Goal: Information Seeking & Learning: Learn about a topic

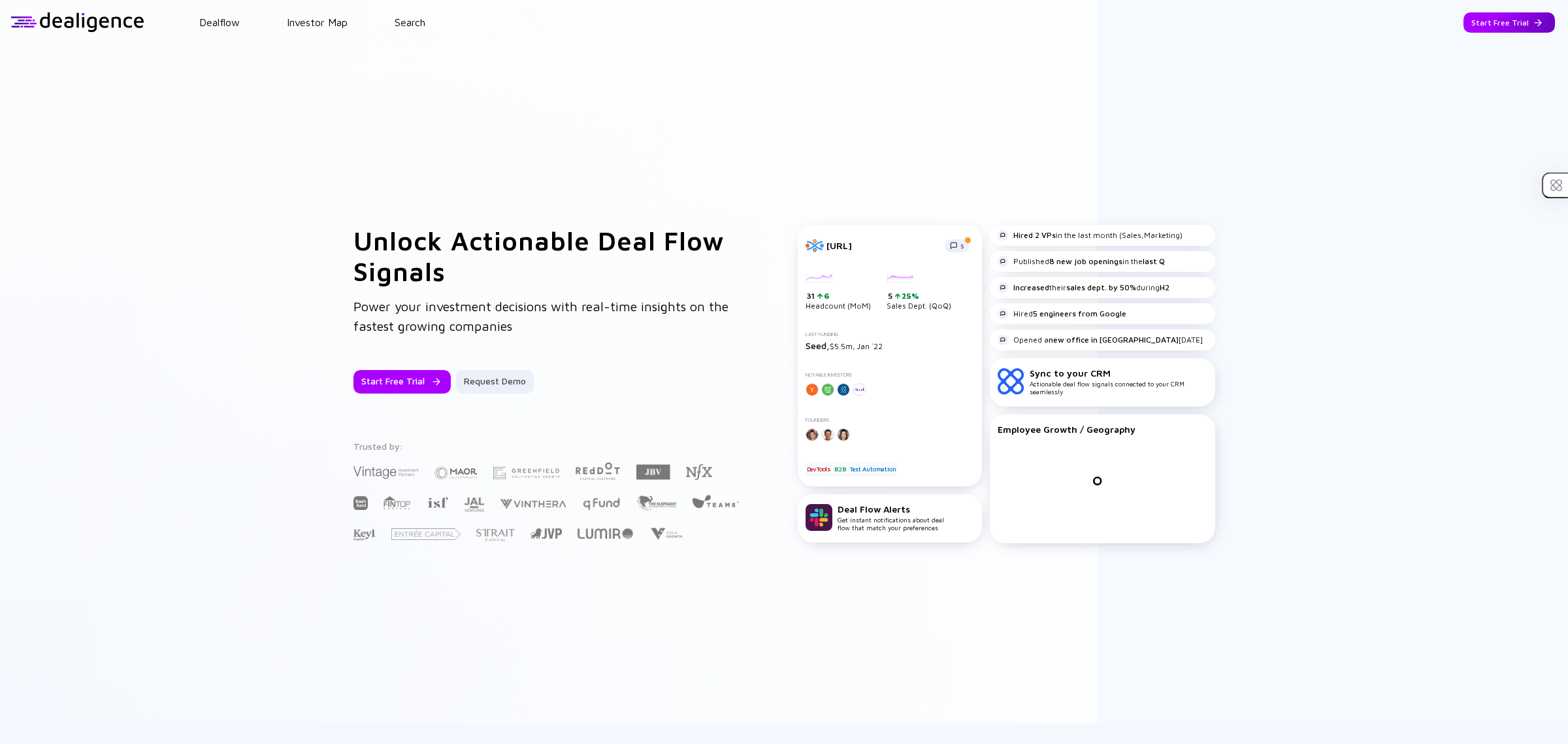
click at [1472, 13] on div "Start Free Trial" at bounding box center [1509, 22] width 91 height 20
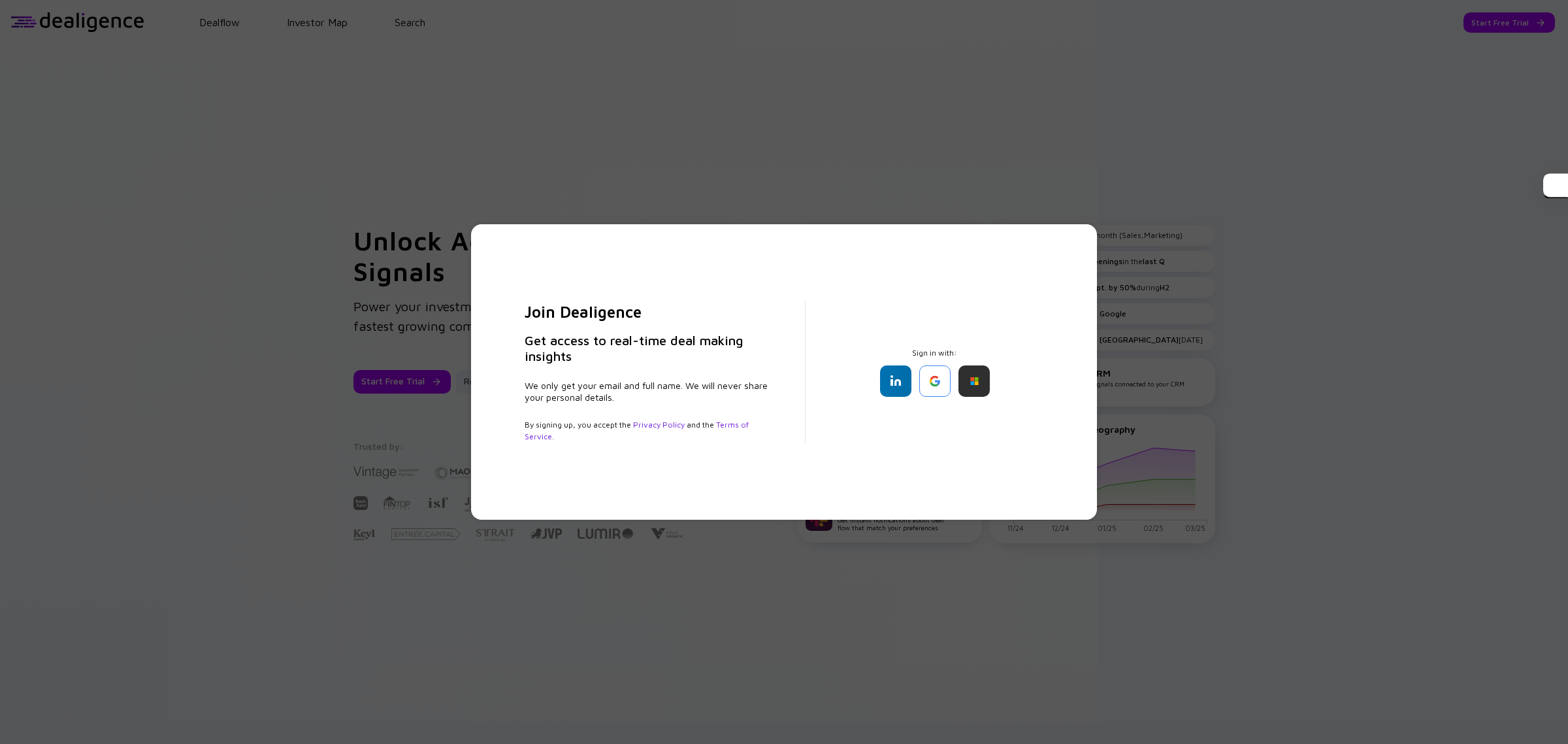
click at [1072, 154] on div "Join Dealigence Get access to real-time deal making insights We only get your e…" at bounding box center [784, 372] width 1568 height 744
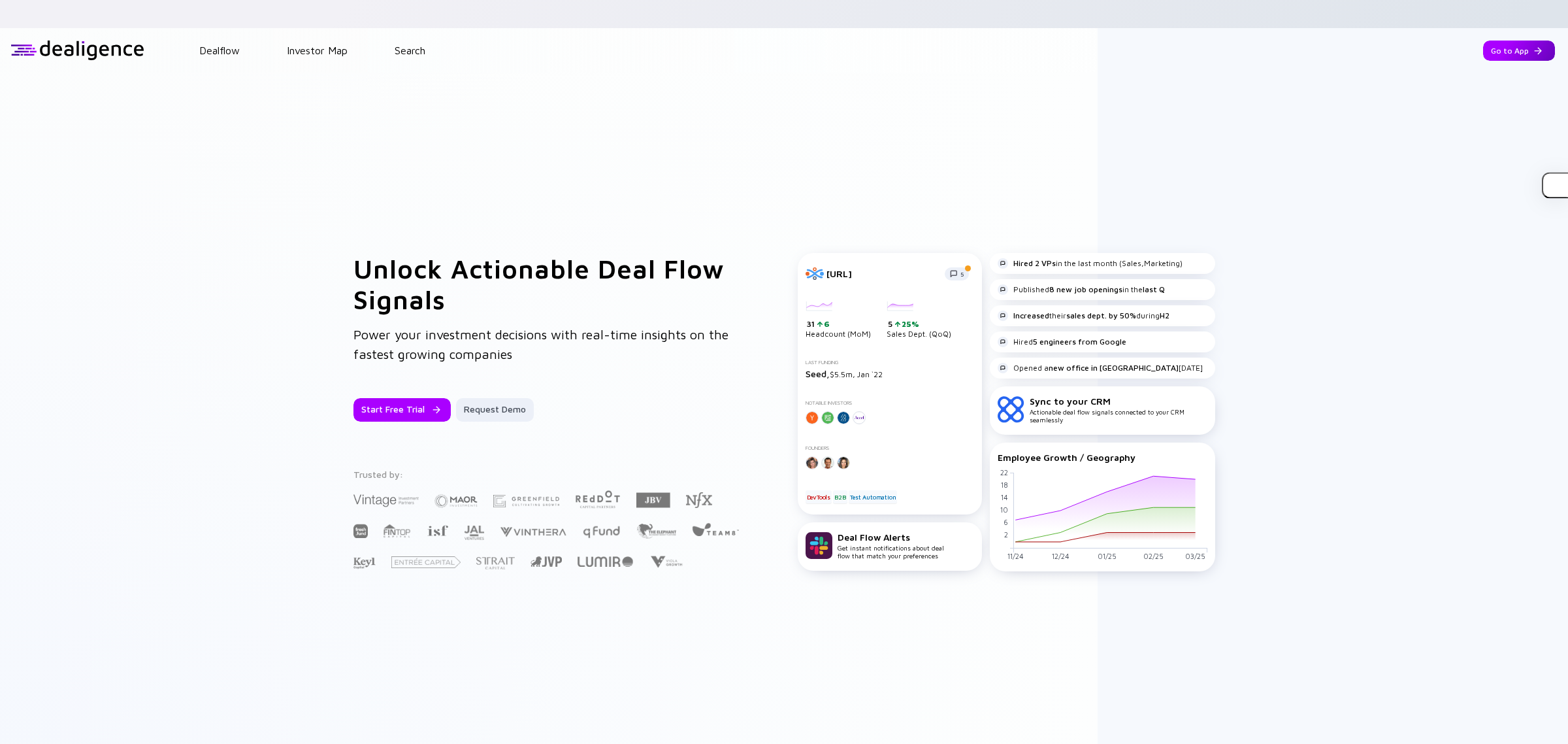
click at [1534, 41] on div "Go to App" at bounding box center [1519, 50] width 72 height 20
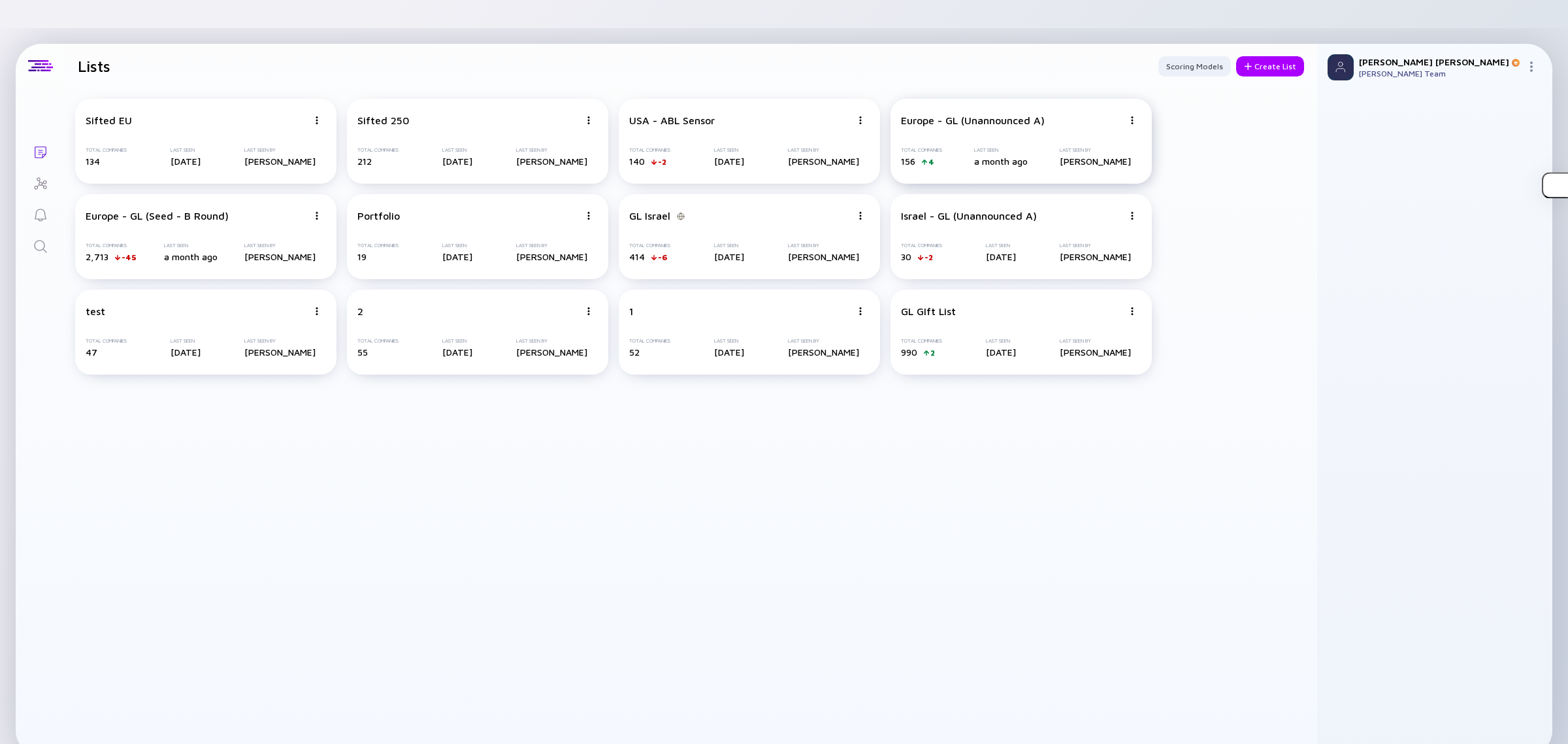
click at [1060, 109] on div "Europe - GL (Unannounced A) Total Companies 156 4 Last Seen a month ago Last Se…" at bounding box center [1021, 141] width 261 height 85
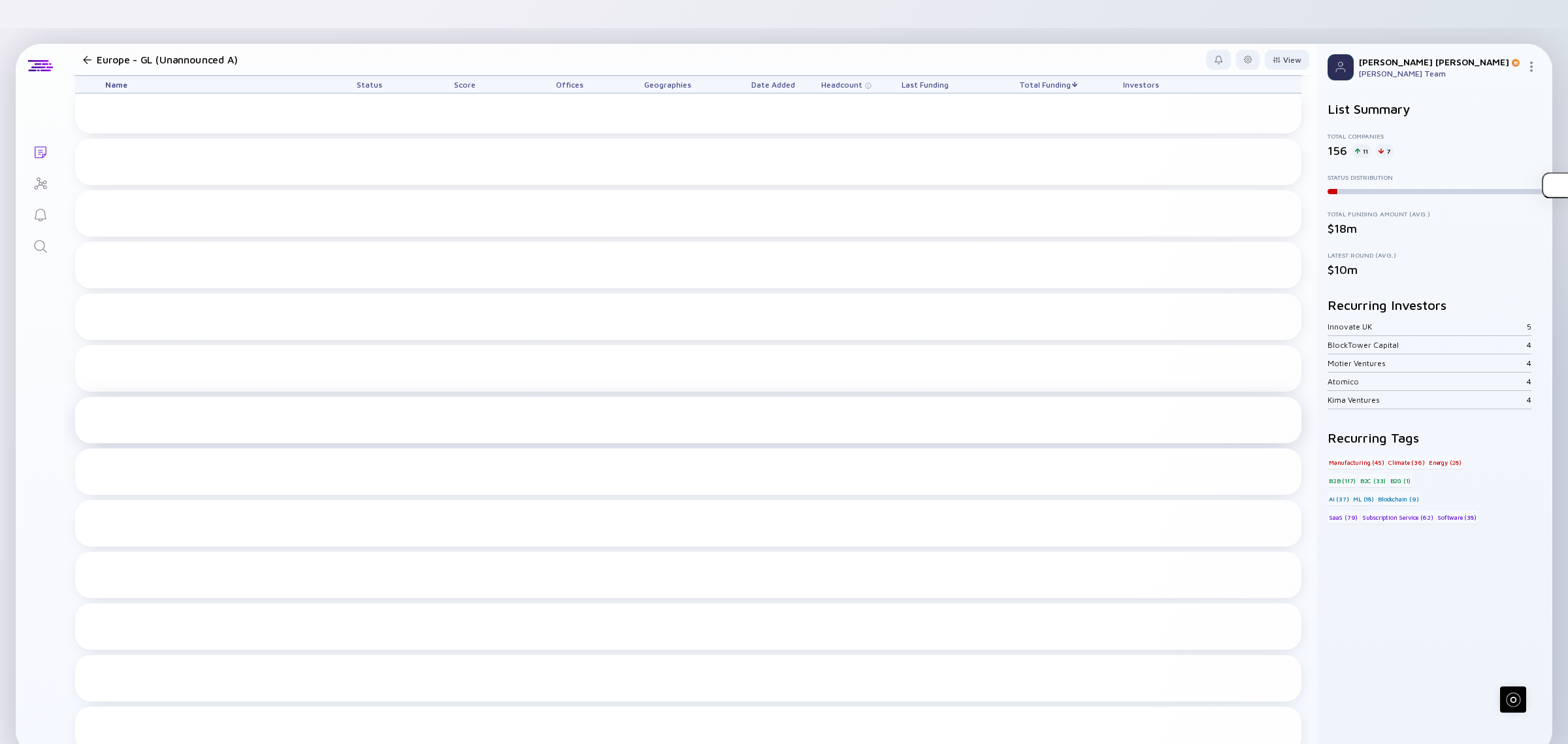
scroll to position [5608, 0]
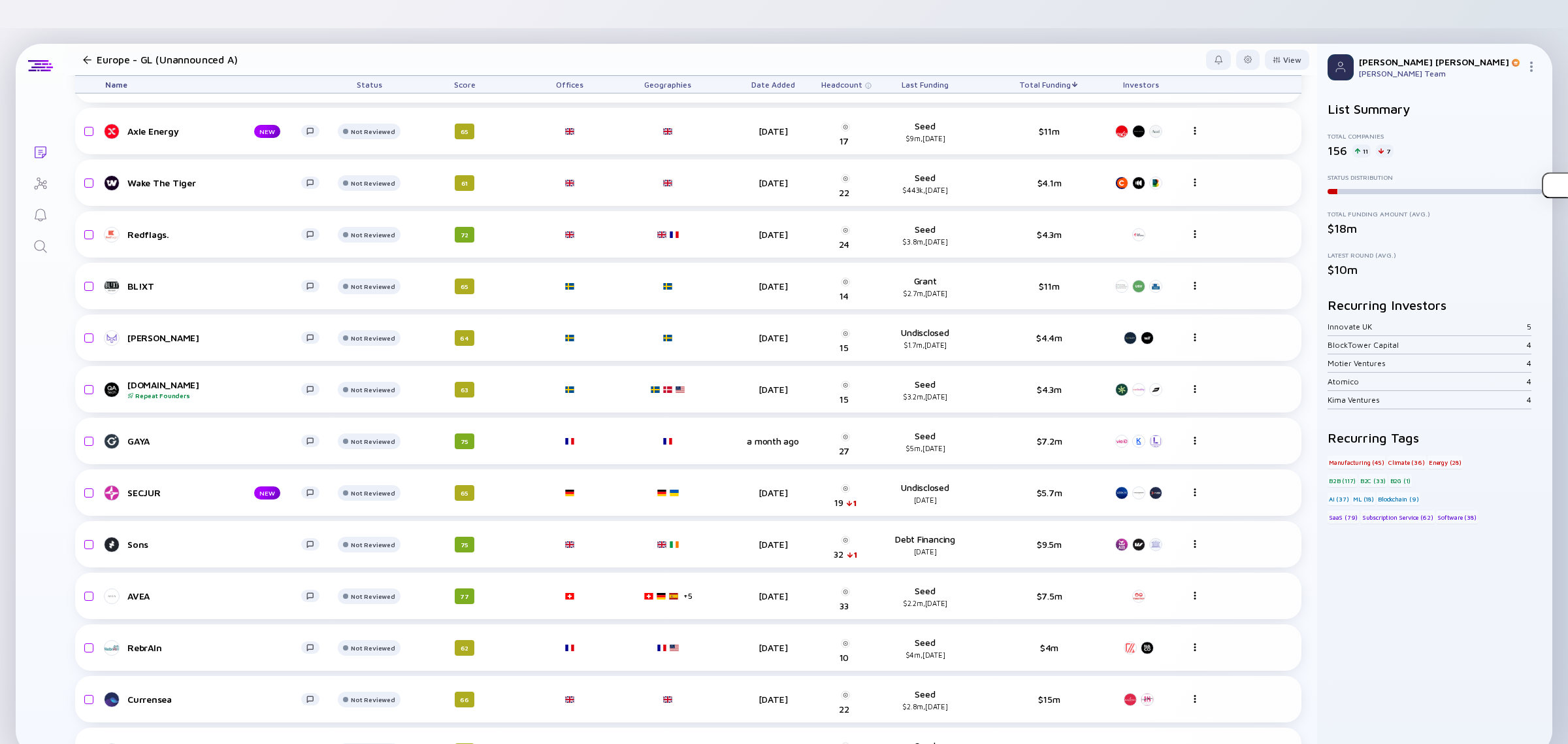
drag, startPoint x: 97, startPoint y: 23, endPoint x: 86, endPoint y: 33, distance: 14.9
click at [93, 50] on div "Europe - GL (Unannounced A)" at bounding box center [196, 59] width 235 height 18
click at [86, 55] on div at bounding box center [87, 59] width 8 height 8
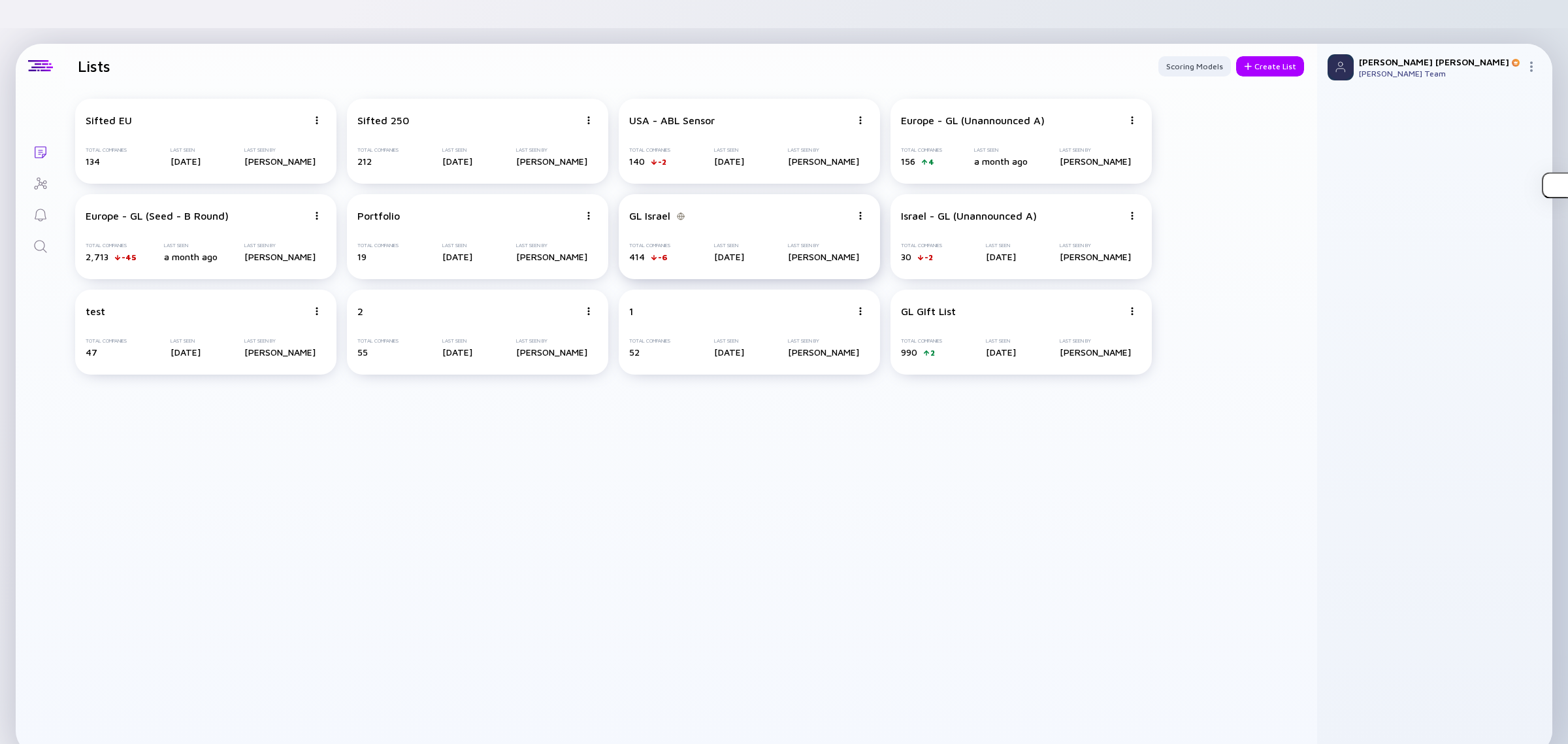
click at [696, 243] on div "Total Companies 414 -6 Last Seen [DATE] Last Seen By [PERSON_NAME]" at bounding box center [750, 252] width 240 height 19
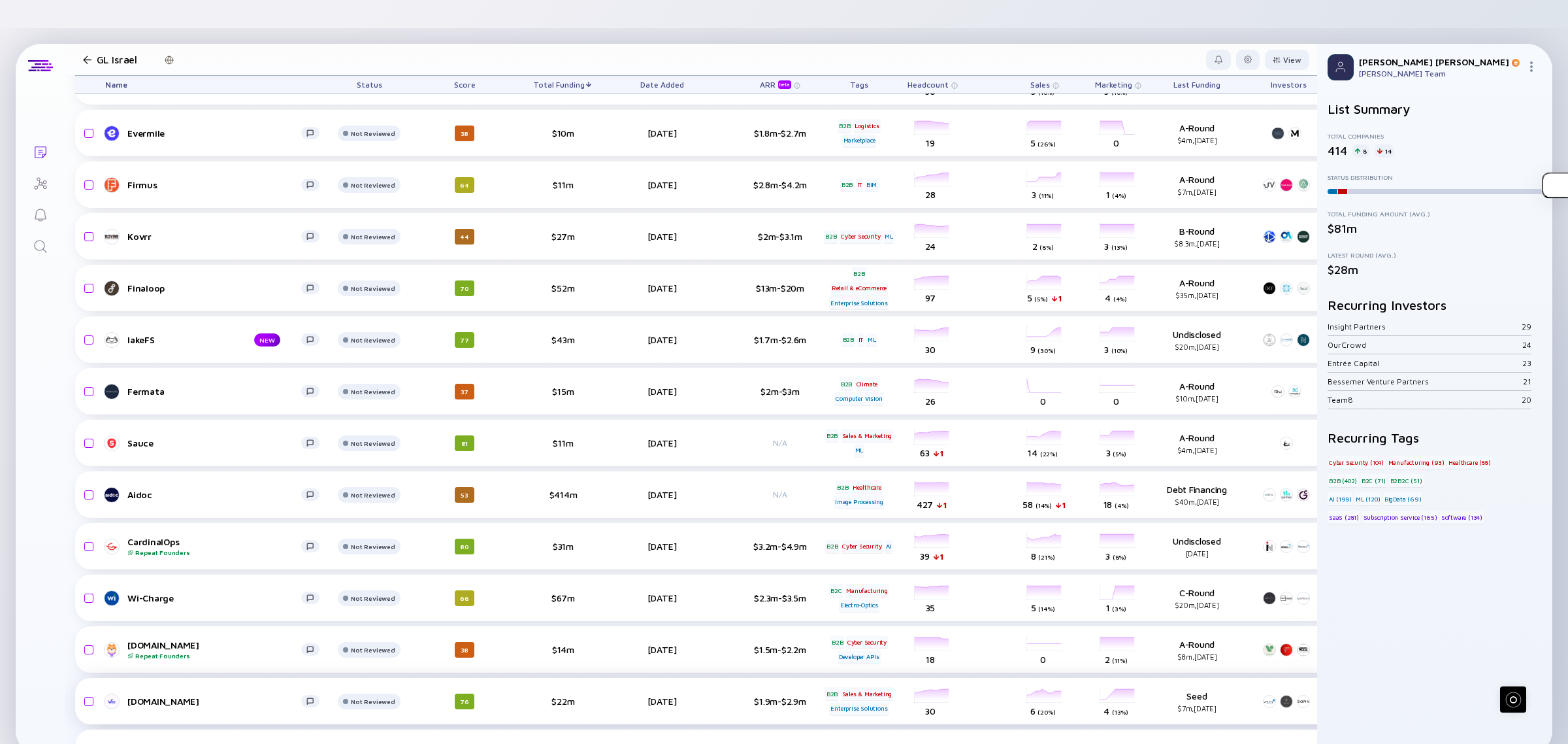
scroll to position [1489, 0]
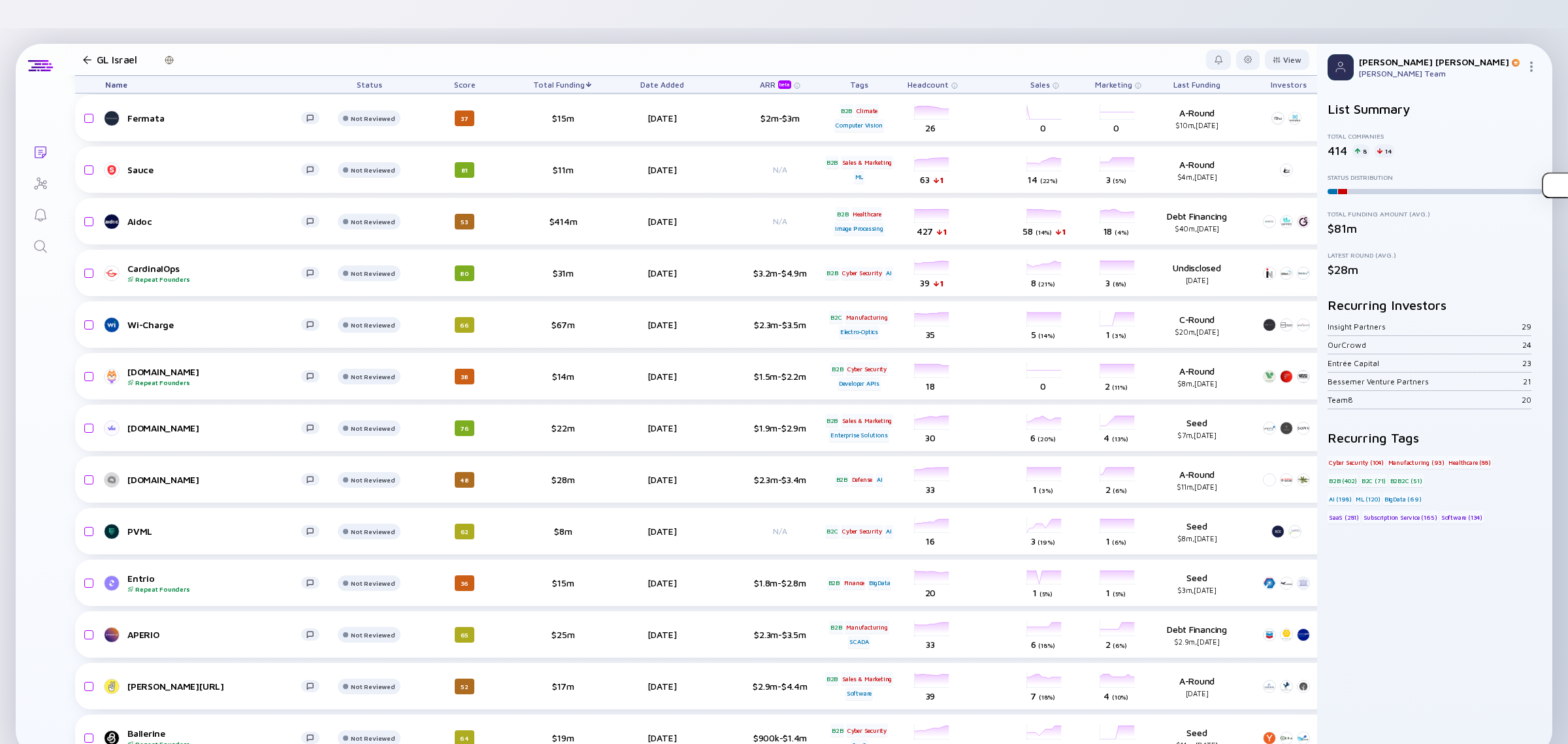
click at [861, 76] on div "Tags" at bounding box center [859, 84] width 73 height 17
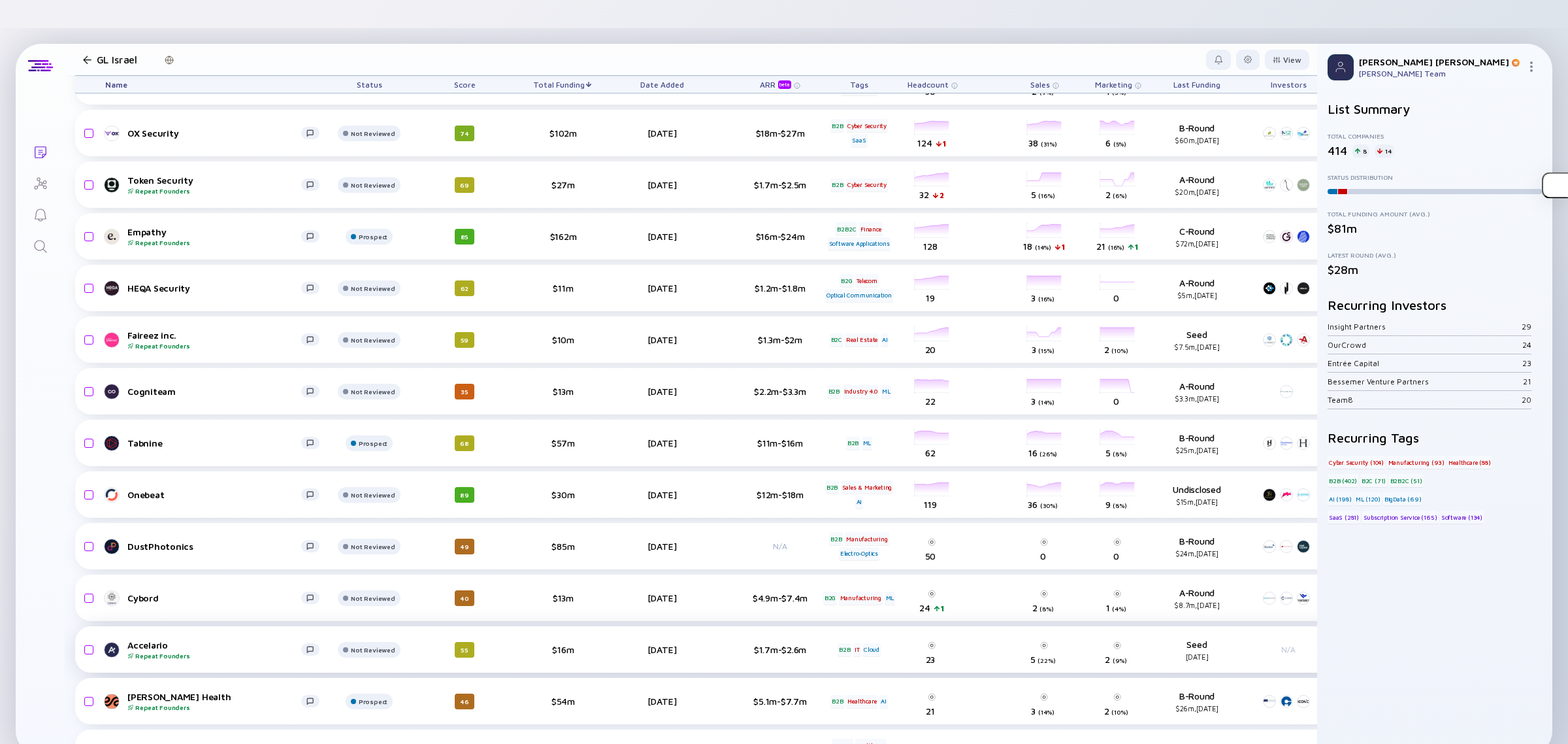
scroll to position [4840, 0]
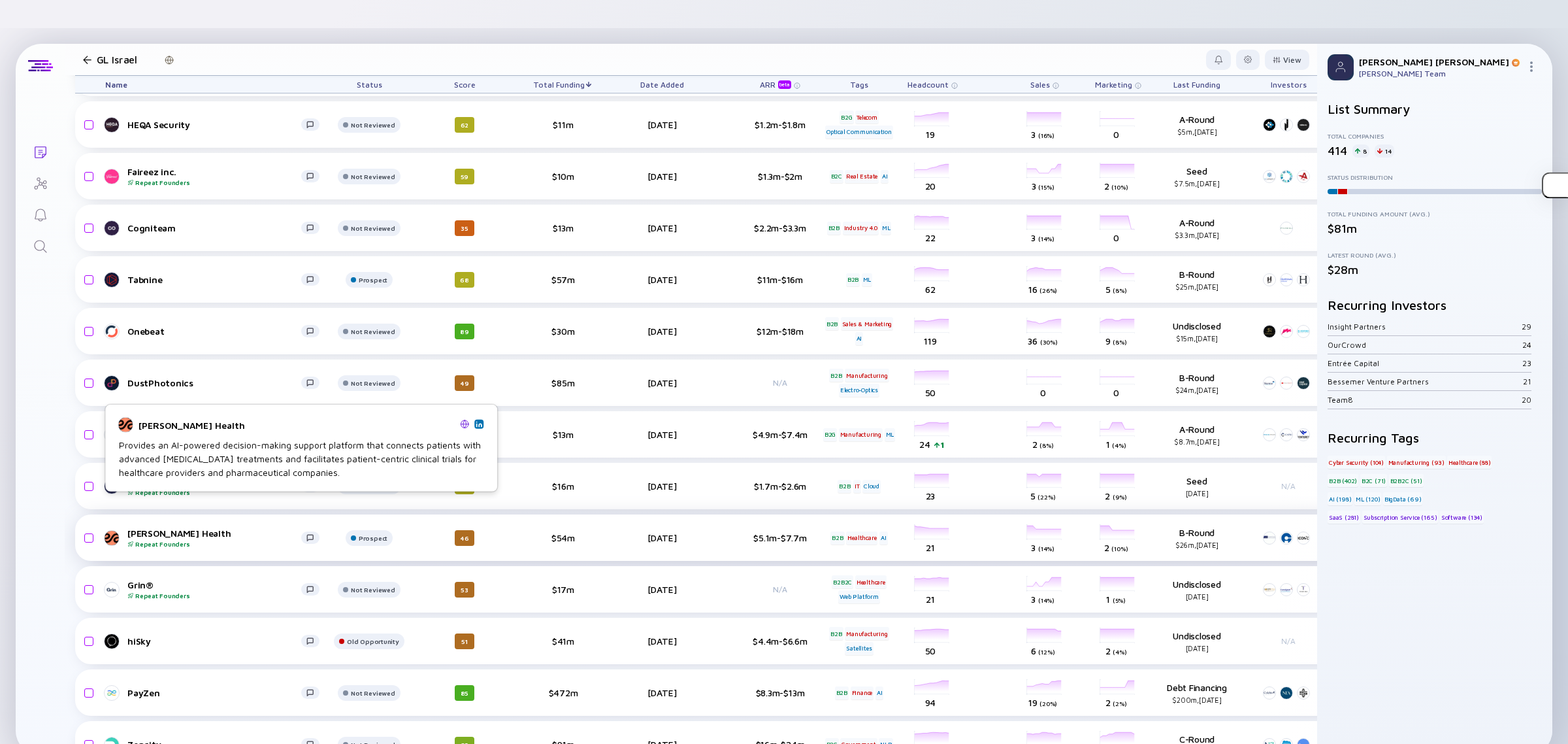
click at [148, 528] on div "[PERSON_NAME] Health Repeat Founders" at bounding box center [214, 537] width 174 height 20
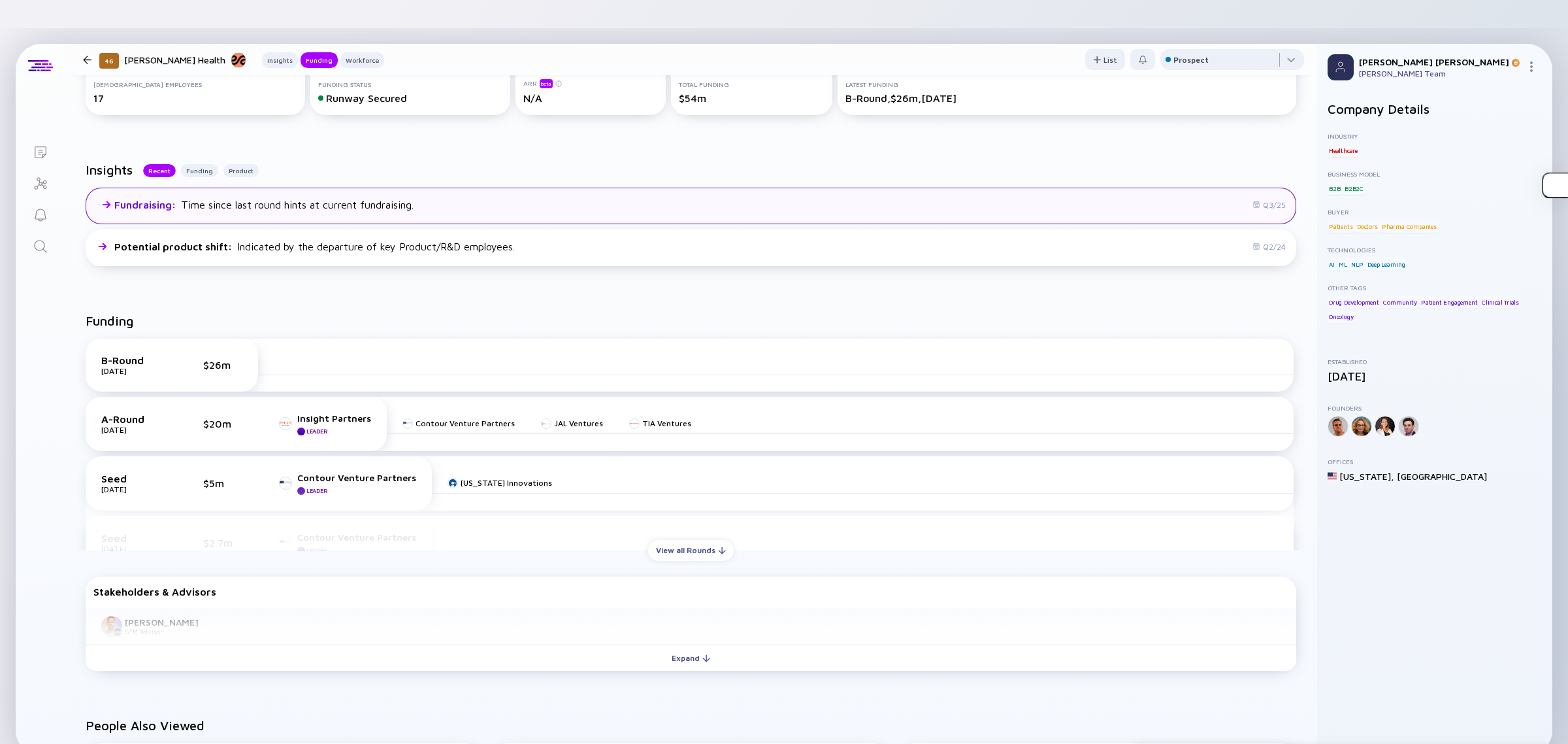
scroll to position [245, 0]
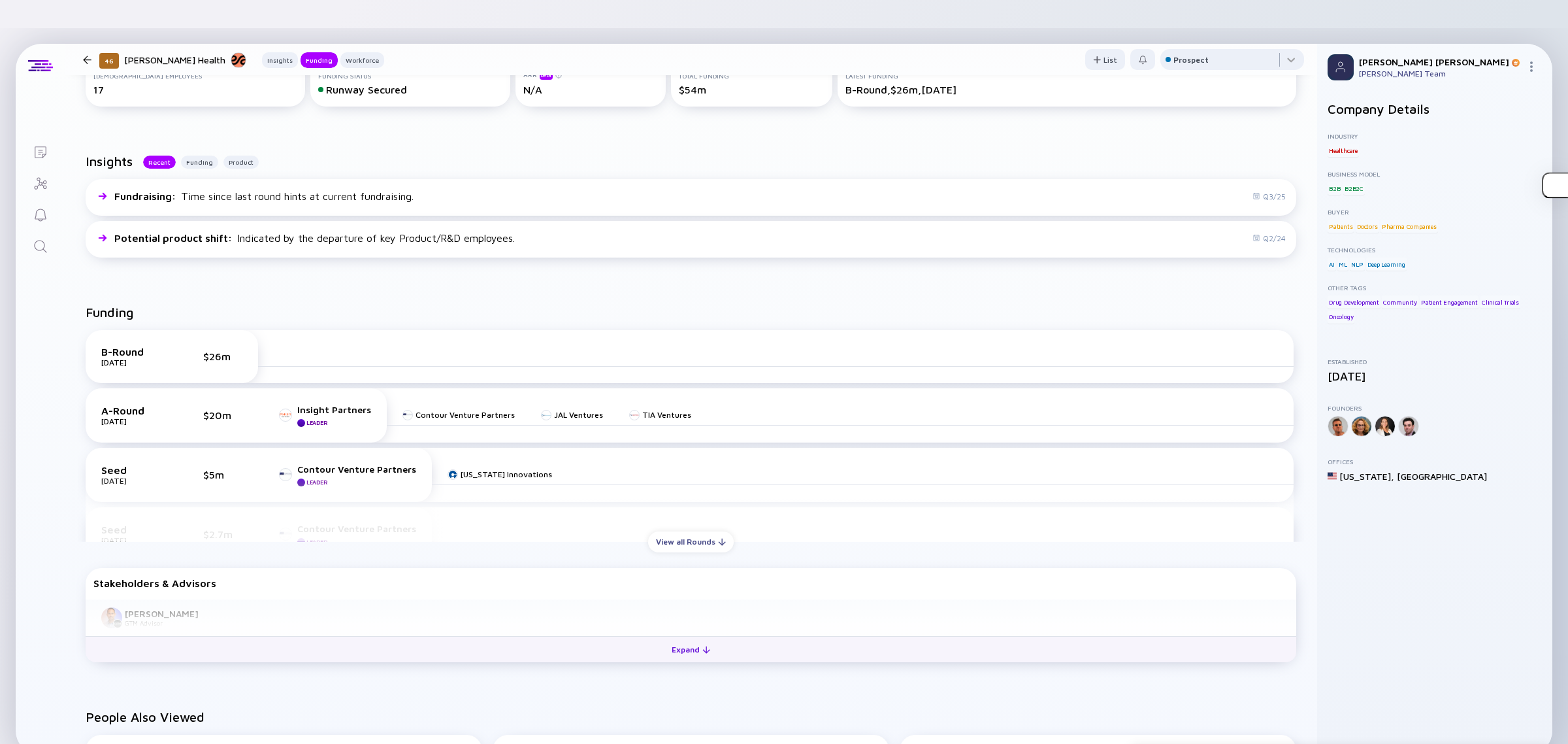
click at [664, 640] on div "Expand" at bounding box center [691, 649] width 54 height 20
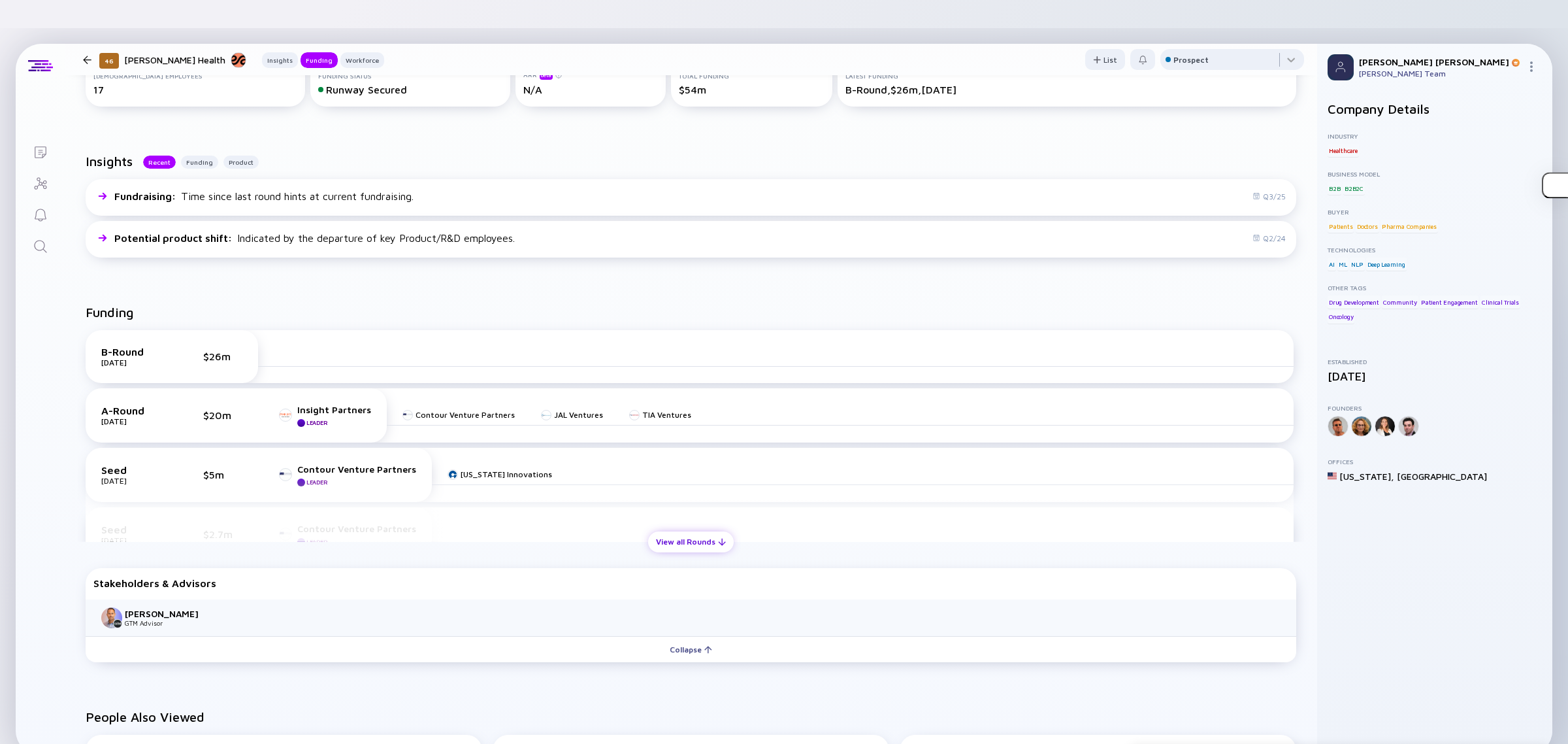
click at [666, 532] on div "View all Rounds" at bounding box center [691, 541] width 86 height 20
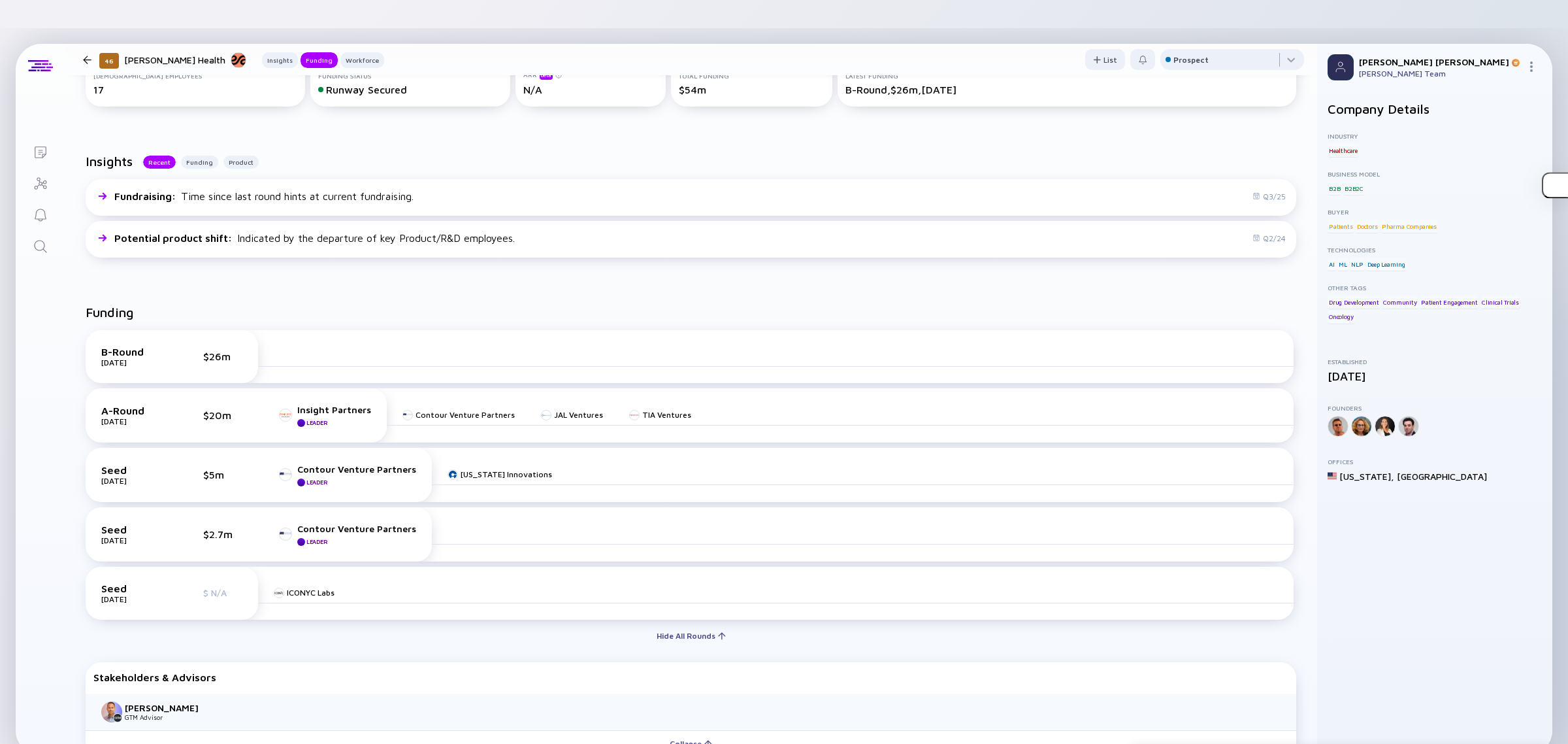
click at [1564, 37] on div "Notes ( [PERSON_NAME] Health ) Lists 46 [PERSON_NAME] Health Insights Funding W…" at bounding box center [784, 400] width 1568 height 744
drag, startPoint x: 1534, startPoint y: 30, endPoint x: 1540, endPoint y: 19, distance: 12.5
click at [1536, 44] on div "[PERSON_NAME] [PERSON_NAME] Team" at bounding box center [1435, 67] width 235 height 47
